Goal: Information Seeking & Learning: Learn about a topic

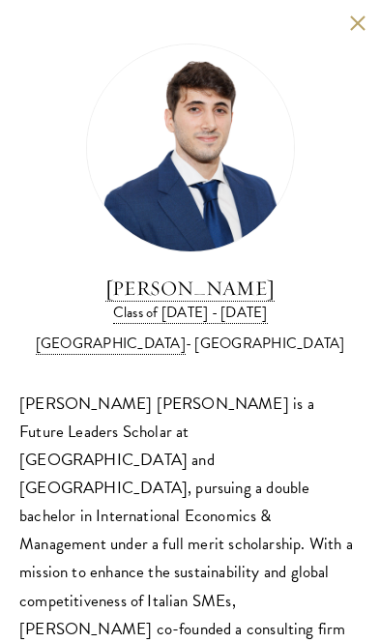
click at [351, 23] on button at bounding box center [357, 23] width 16 height 16
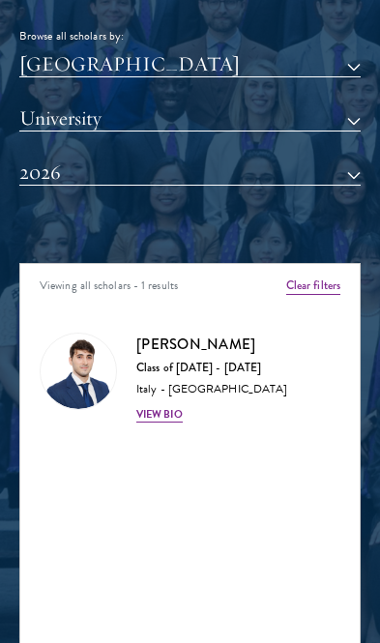
scroll to position [1821, 0]
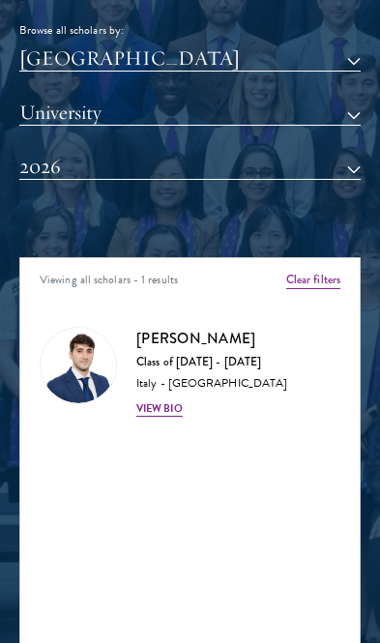
click at [318, 273] on button "Clear filters" at bounding box center [313, 281] width 54 height 16
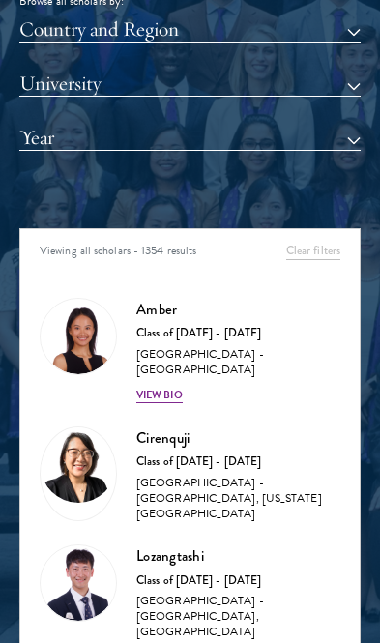
click at [64, 127] on button "Year" at bounding box center [189, 138] width 341 height 25
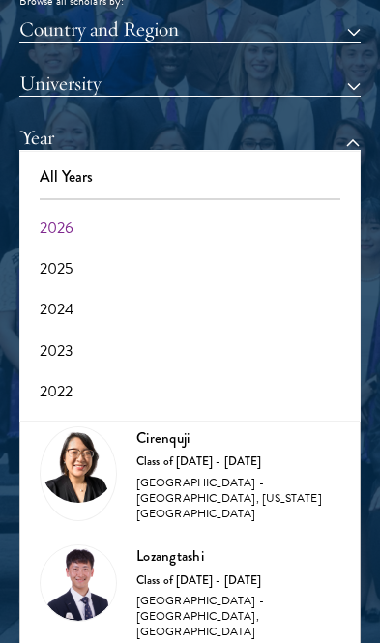
click at [49, 214] on button "2026" at bounding box center [190, 228] width 330 height 41
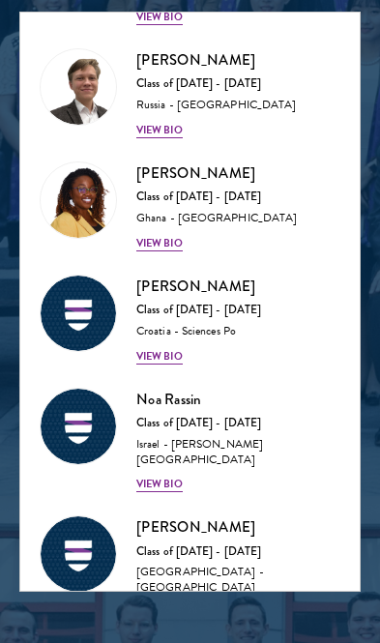
scroll to position [13317, 0]
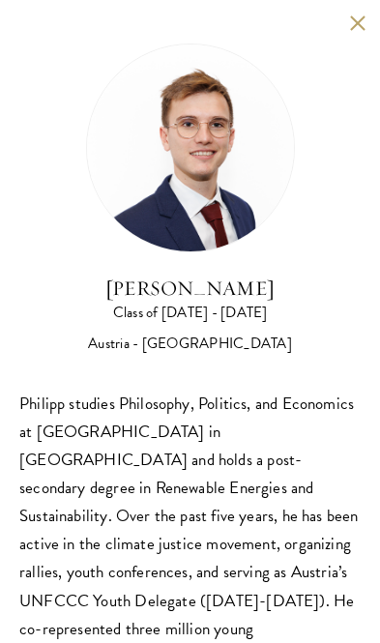
click at [350, 31] on div "[PERSON_NAME] Class of [DATE] - [DATE] [GEOGRAPHIC_DATA] - [GEOGRAPHIC_DATA] [P…" at bounding box center [190, 469] width 380 height 939
click at [352, 22] on button at bounding box center [357, 23] width 16 height 16
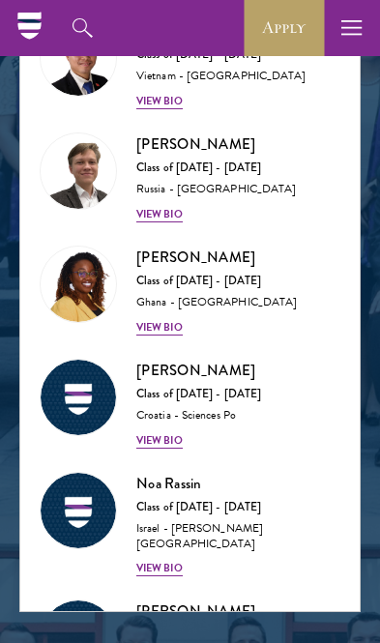
scroll to position [13252, 0]
